Goal: Task Accomplishment & Management: Complete application form

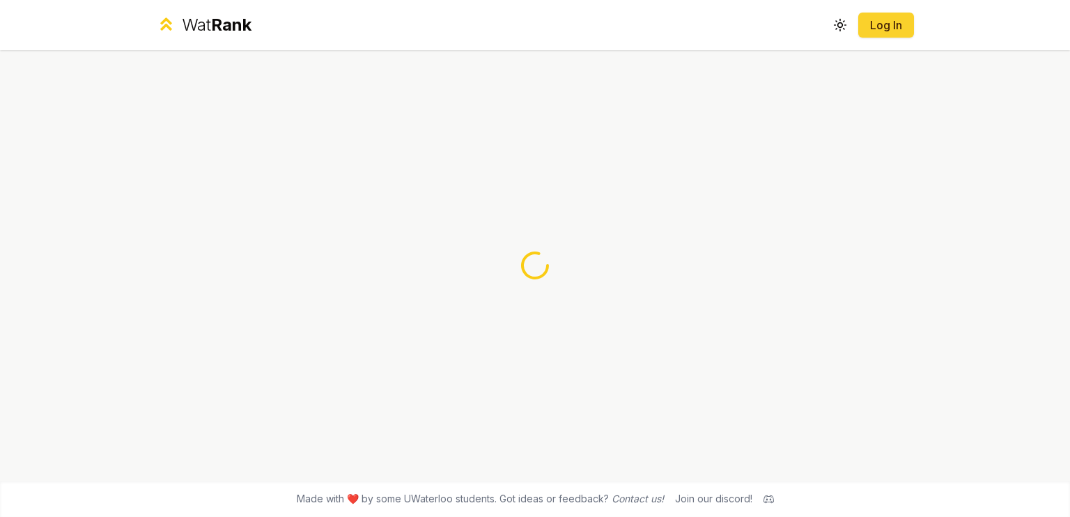
click at [872, 15] on button "Log In" at bounding box center [886, 25] width 56 height 25
click at [868, 32] on button "Log In" at bounding box center [886, 25] width 56 height 25
click at [211, 31] on span "Rank" at bounding box center [231, 25] width 40 height 20
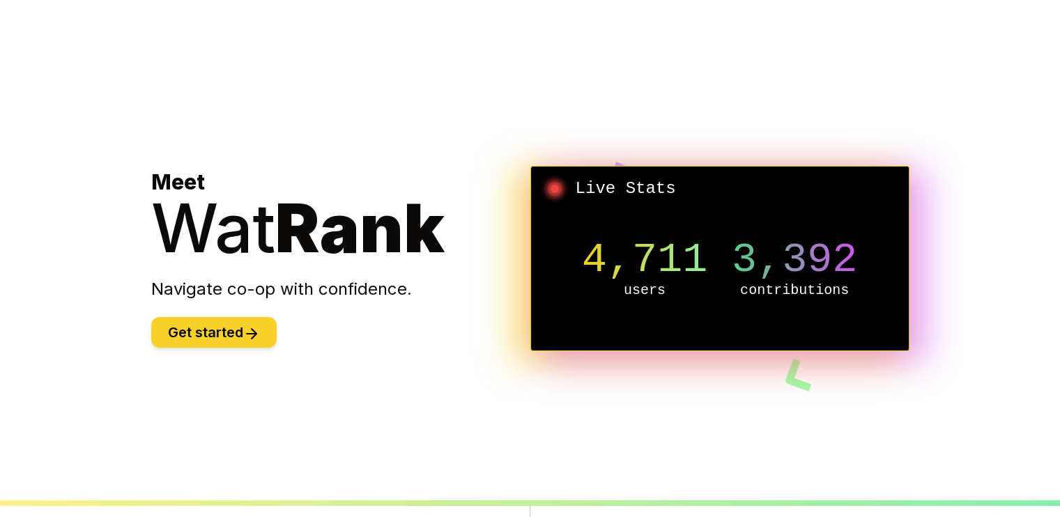
click at [223, 338] on button "Get started" at bounding box center [213, 332] width 125 height 31
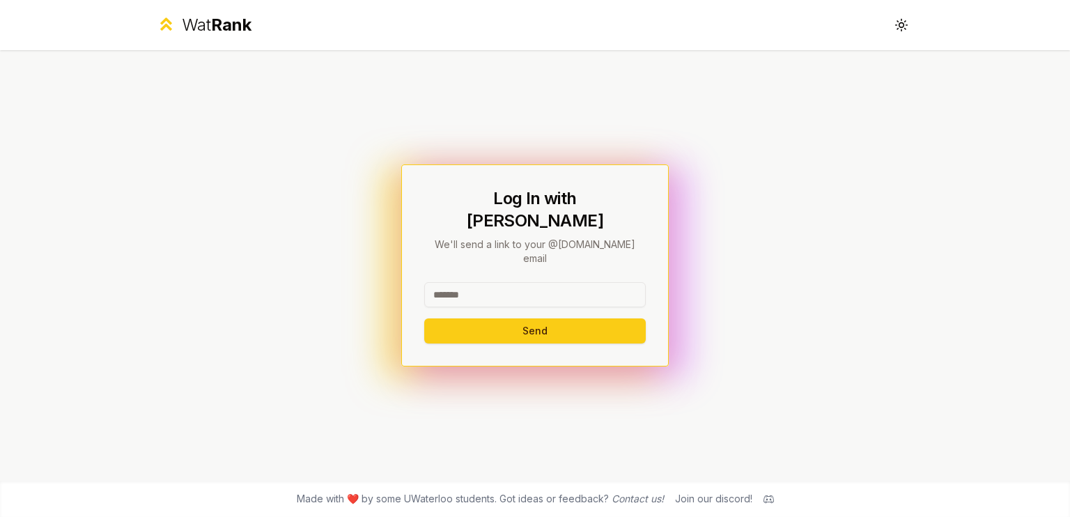
click at [532, 282] on input at bounding box center [535, 294] width 222 height 25
type input "********"
click at [532, 318] on button "Send" at bounding box center [535, 330] width 222 height 25
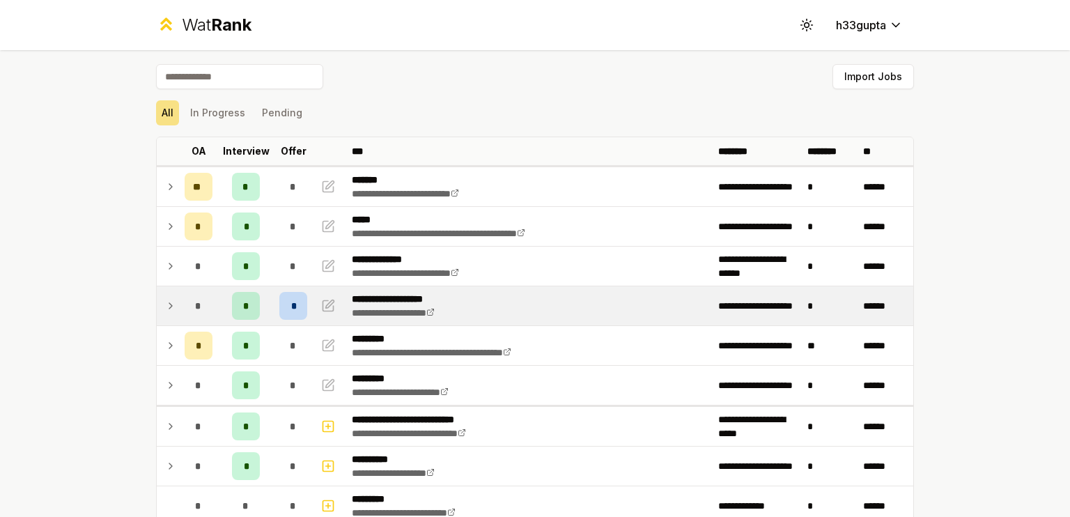
click at [159, 299] on td at bounding box center [168, 305] width 22 height 39
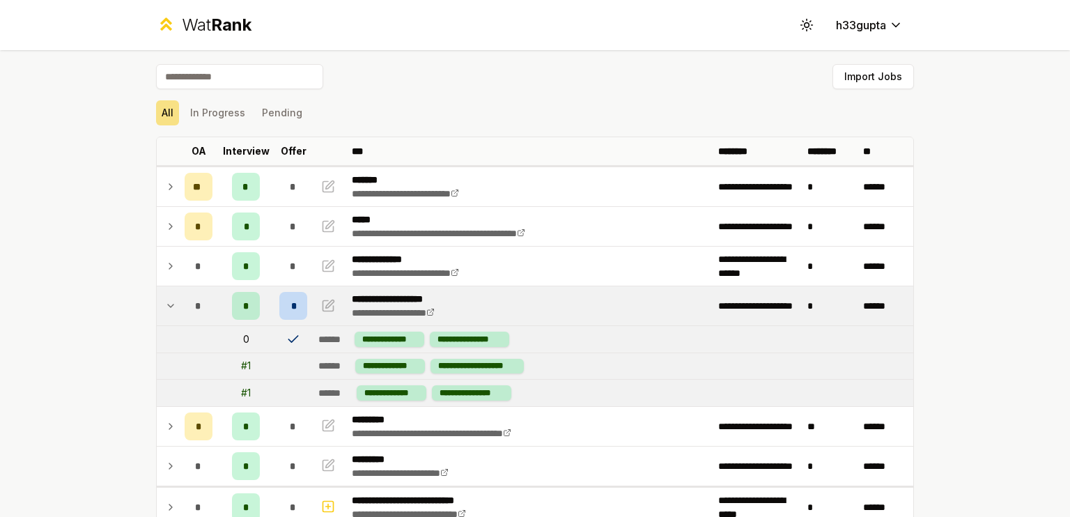
scroll to position [64, 0]
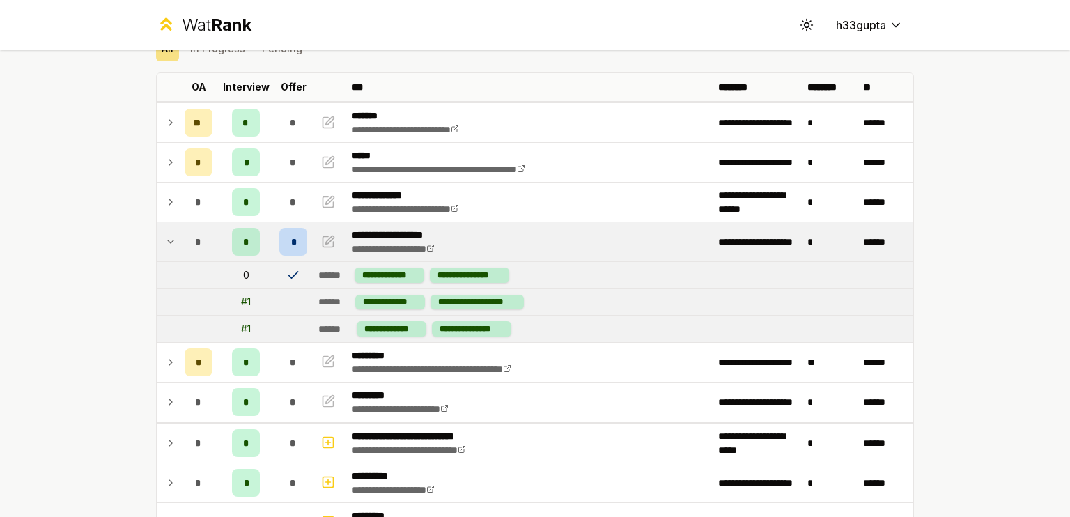
click at [288, 275] on icon at bounding box center [292, 275] width 9 height 6
